Goal: Task Accomplishment & Management: Manage account settings

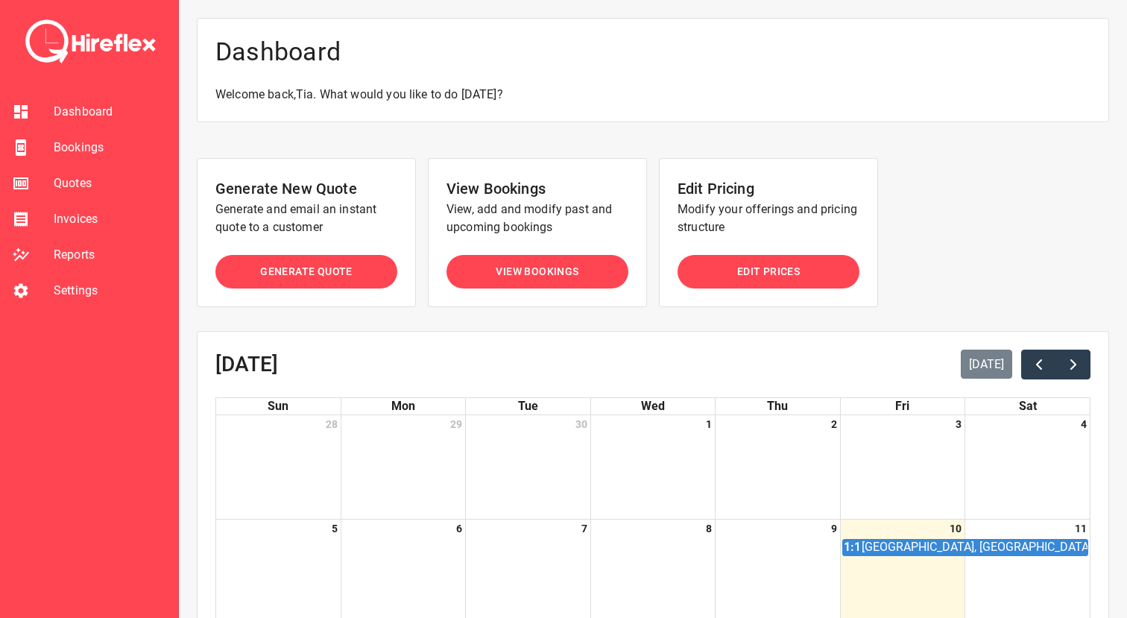
click at [104, 146] on span "Bookings" at bounding box center [110, 148] width 113 height 18
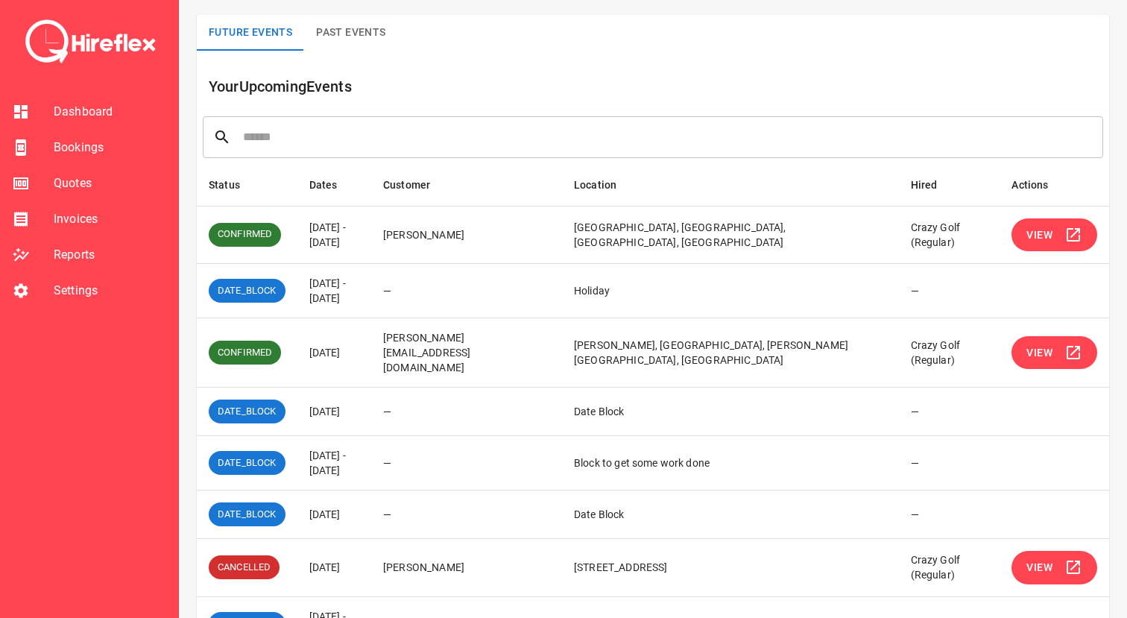
scroll to position [101, 0]
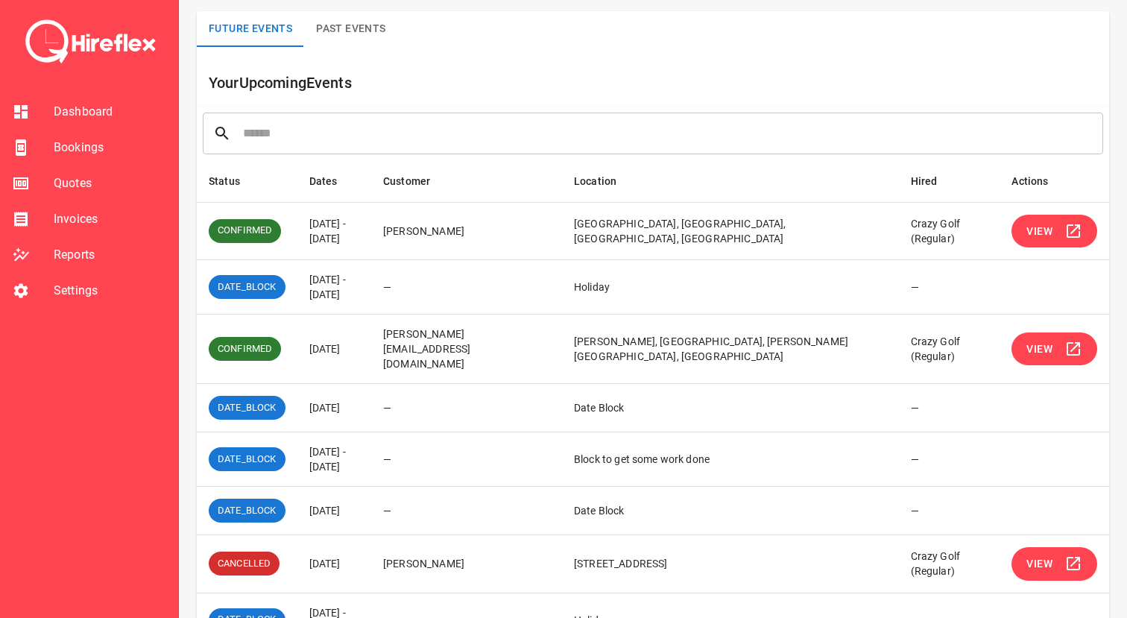
click at [1040, 340] on span "View" at bounding box center [1040, 349] width 26 height 19
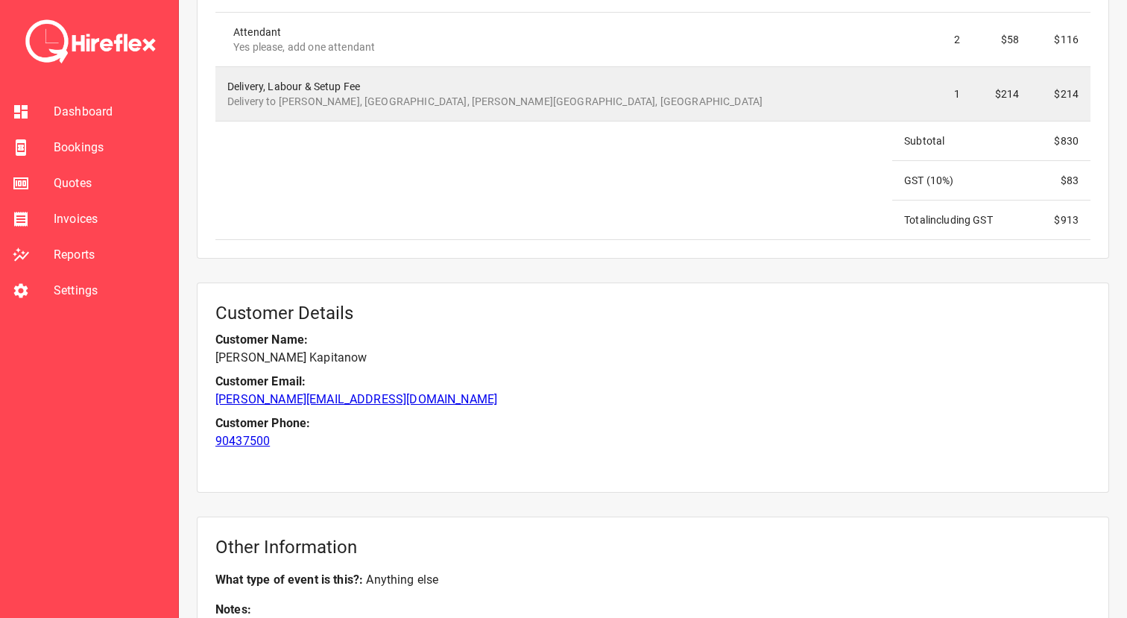
scroll to position [1710, 0]
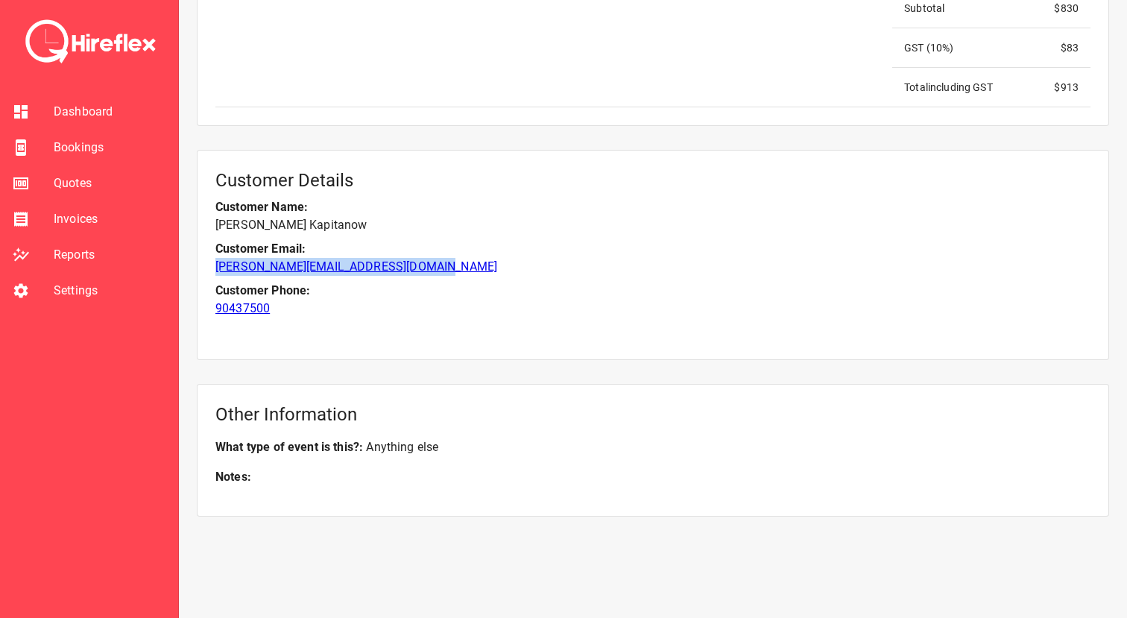
drag, startPoint x: 445, startPoint y: 266, endPoint x: 215, endPoint y: 263, distance: 230.4
click at [215, 263] on p "[PERSON_NAME][EMAIL_ADDRESS][DOMAIN_NAME]" at bounding box center [652, 267] width 875 height 18
copy link "[PERSON_NAME][EMAIL_ADDRESS][DOMAIN_NAME]"
click at [538, 337] on div "Customer Details Customer Name: [PERSON_NAME] Customer Email: [PERSON_NAME][EMA…" at bounding box center [653, 255] width 913 height 210
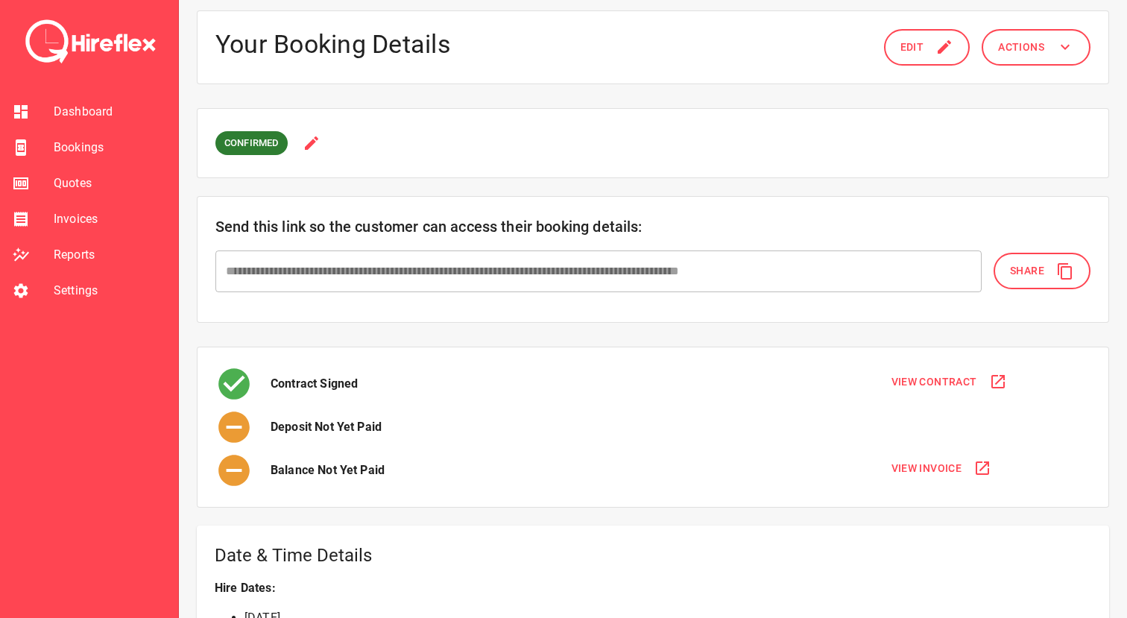
scroll to position [0, 0]
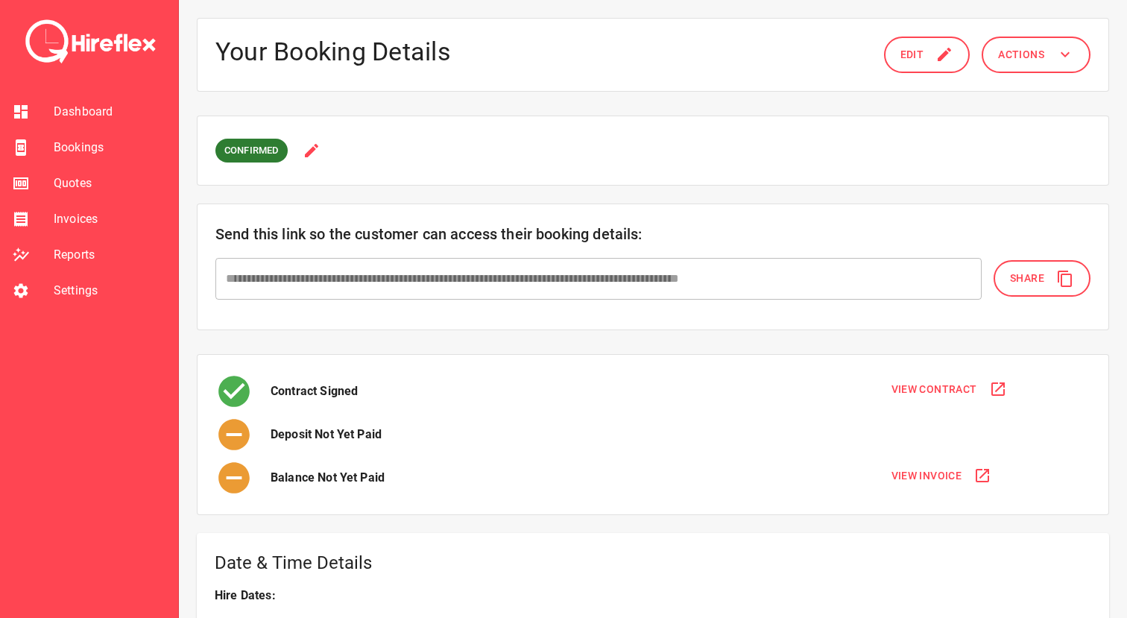
click at [1033, 271] on span "Share" at bounding box center [1027, 278] width 34 height 19
